Goal: Feedback & Contribution: Leave review/rating

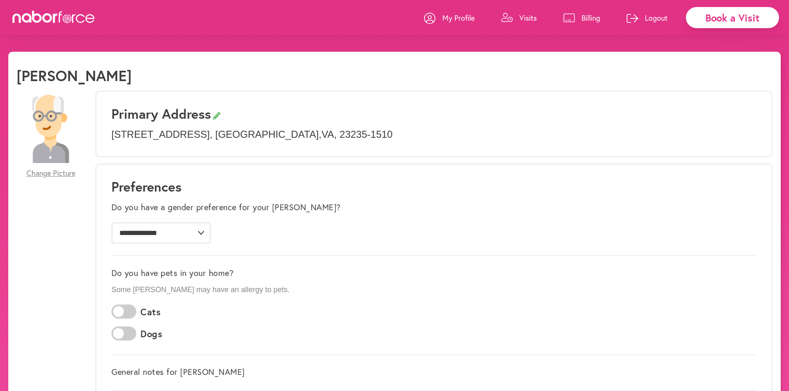
click at [523, 18] on p "Visits" at bounding box center [527, 18] width 17 height 10
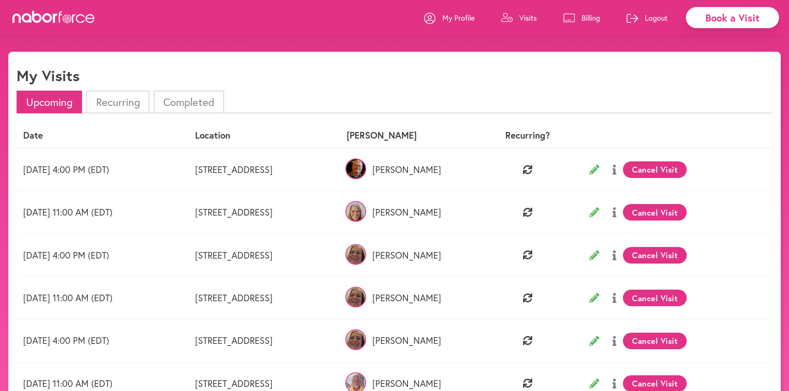
click at [178, 100] on li "Completed" at bounding box center [189, 102] width 70 height 23
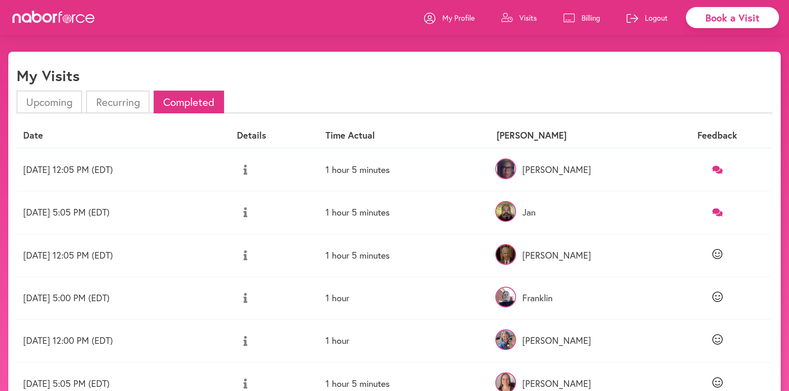
click at [721, 169] on icon at bounding box center [717, 170] width 10 height 8
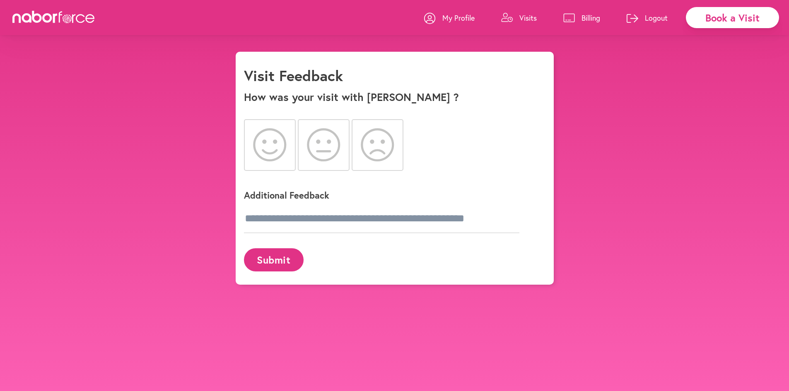
click at [381, 145] on icon at bounding box center [378, 144] width 34 height 33
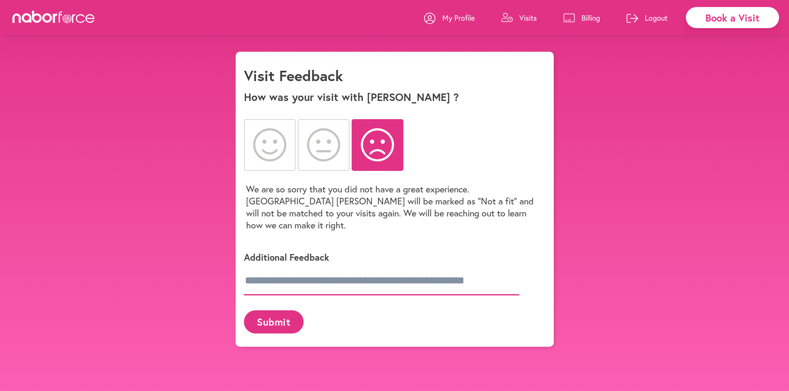
click at [259, 275] on input "text" at bounding box center [381, 281] width 275 height 29
type input "****"
type input "**********"
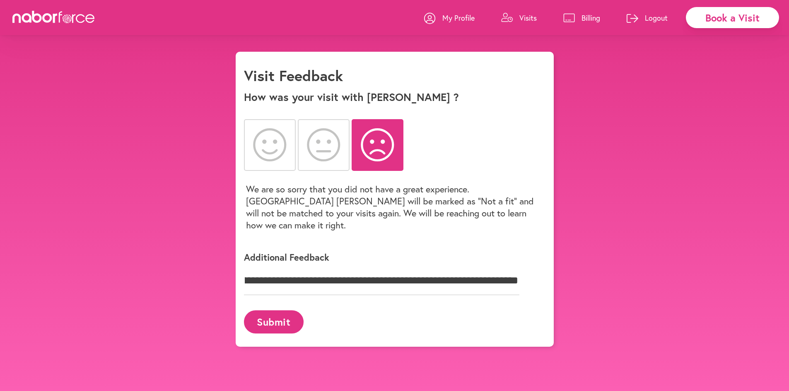
scroll to position [0, 0]
click at [272, 311] on button "Submit" at bounding box center [274, 322] width 60 height 23
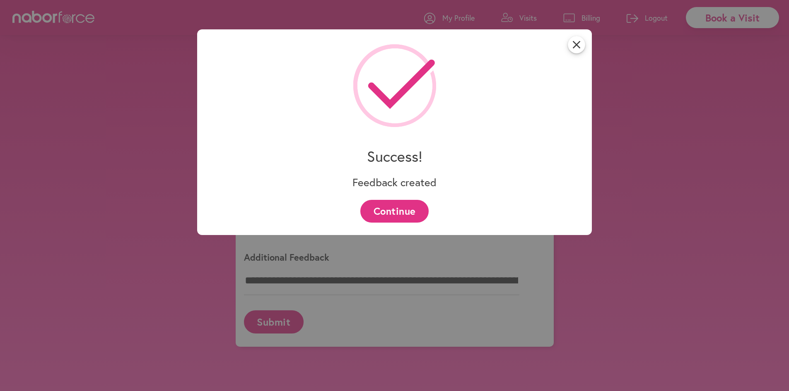
click at [395, 210] on button "Continue" at bounding box center [394, 211] width 68 height 23
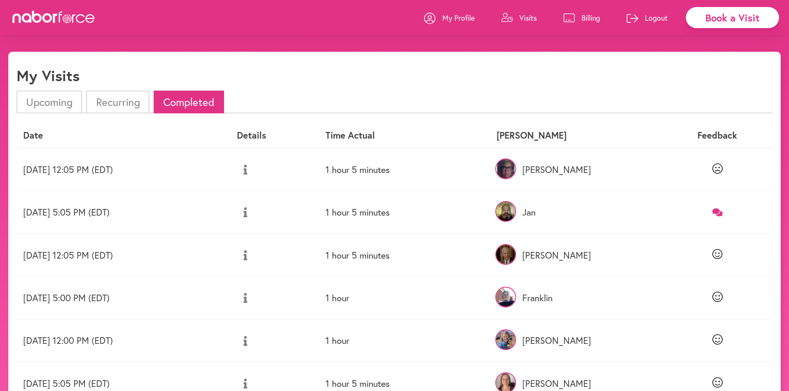
click at [719, 212] on icon at bounding box center [717, 212] width 10 height 8
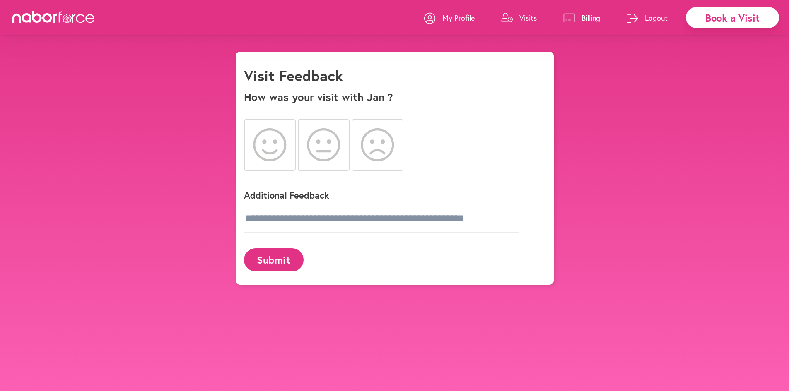
click at [267, 141] on icon at bounding box center [270, 144] width 34 height 33
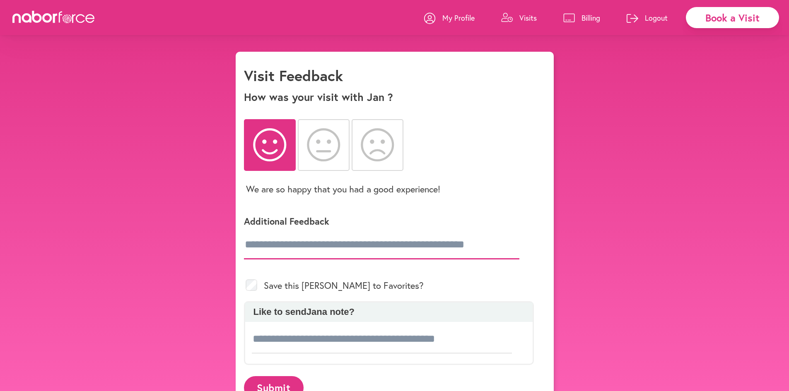
click at [260, 246] on input "text" at bounding box center [381, 245] width 275 height 29
type input "*"
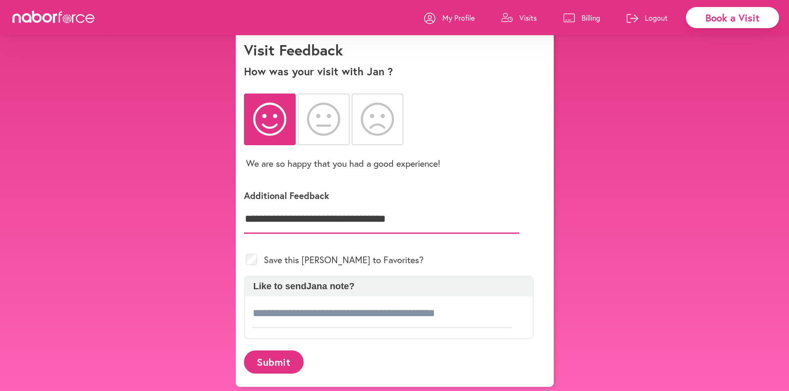
scroll to position [52, 0]
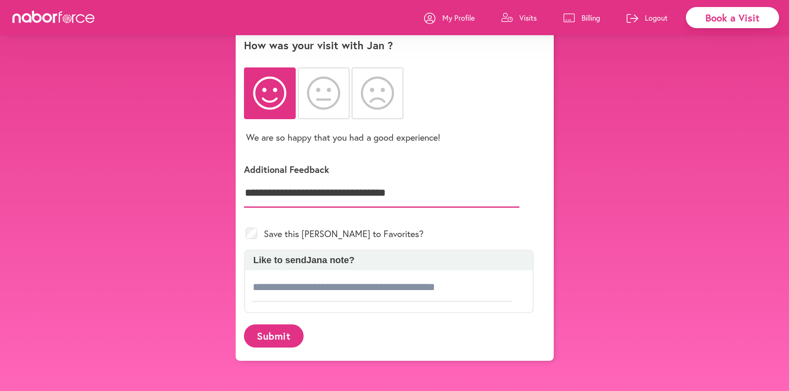
type input "**********"
click at [261, 339] on button "Submit" at bounding box center [274, 336] width 60 height 23
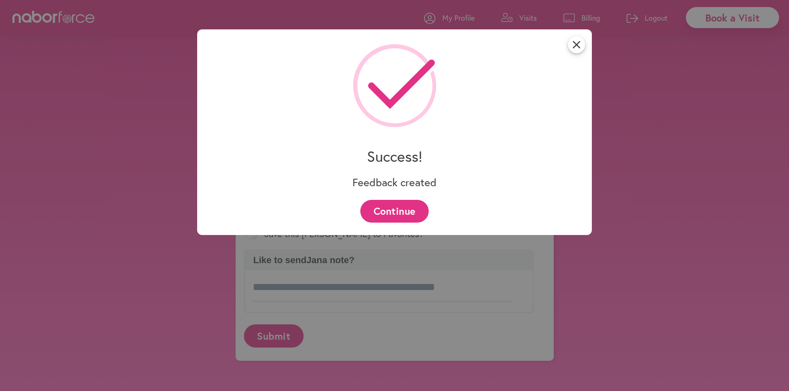
click at [403, 209] on button "Continue" at bounding box center [394, 211] width 68 height 23
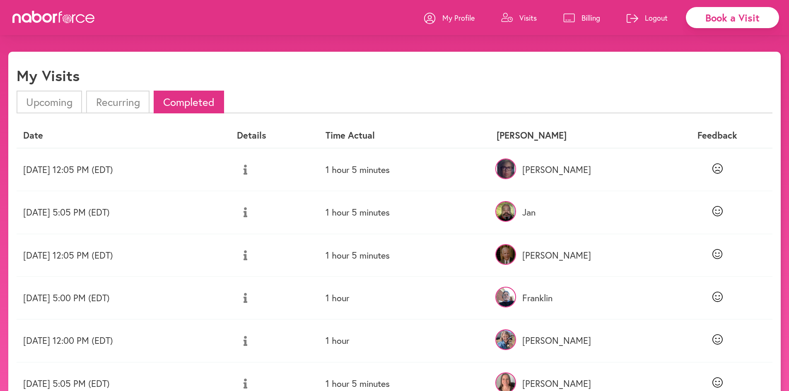
click at [53, 93] on li "Upcoming" at bounding box center [49, 102] width 65 height 23
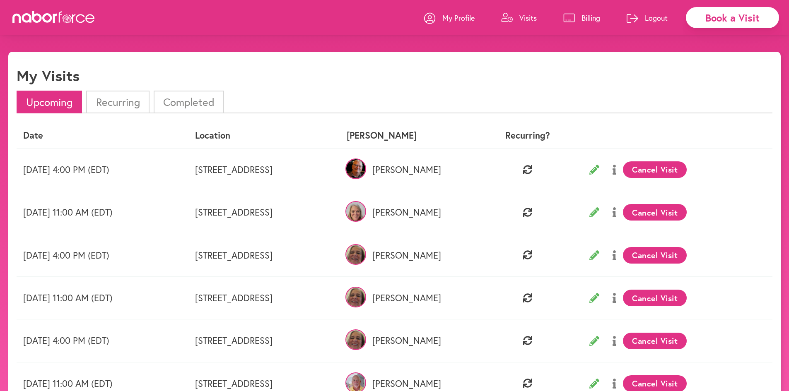
click at [186, 102] on li "Completed" at bounding box center [189, 102] width 70 height 23
